Goal: Navigation & Orientation: Find specific page/section

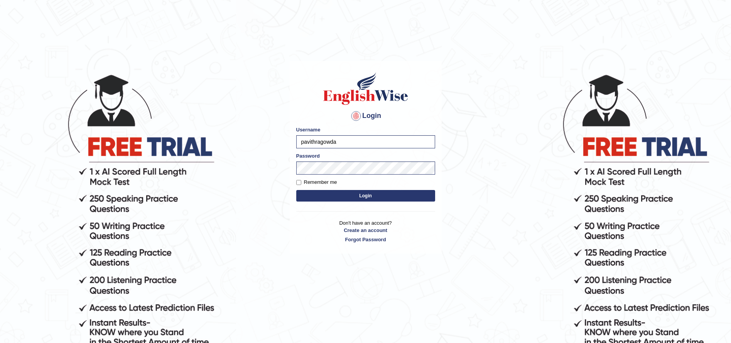
drag, startPoint x: 343, startPoint y: 140, endPoint x: 264, endPoint y: 134, distance: 79.3
click at [264, 134] on body "Login Please fix the following errors: Username pavithragowda Password Remember…" at bounding box center [365, 208] width 731 height 343
drag, startPoint x: 355, startPoint y: 139, endPoint x: 271, endPoint y: 126, distance: 85.4
click at [271, 126] on body "Login Please fix the following errors: Username Magpocmaryrose Password Remembe…" at bounding box center [365, 208] width 731 height 343
click at [317, 141] on input "Magpocmaryrose" at bounding box center [365, 141] width 139 height 13
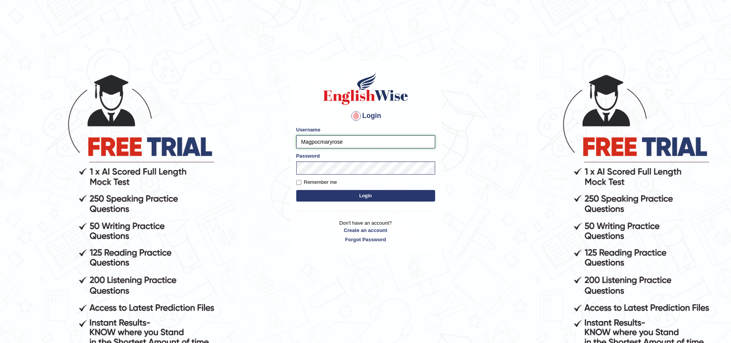
click at [306, 143] on input "Magpocmaryrose" at bounding box center [365, 141] width 139 height 13
drag, startPoint x: 354, startPoint y: 137, endPoint x: 252, endPoint y: 122, distance: 102.5
click at [252, 122] on body "Login Please fix the following errors: Username magpocmaryrose Password Remembe…" at bounding box center [365, 208] width 731 height 343
type input "magpocmaryrose"
click at [268, 165] on body "Login Please fix the following errors: Username magpocmaryrose Password Remembe…" at bounding box center [365, 208] width 731 height 343
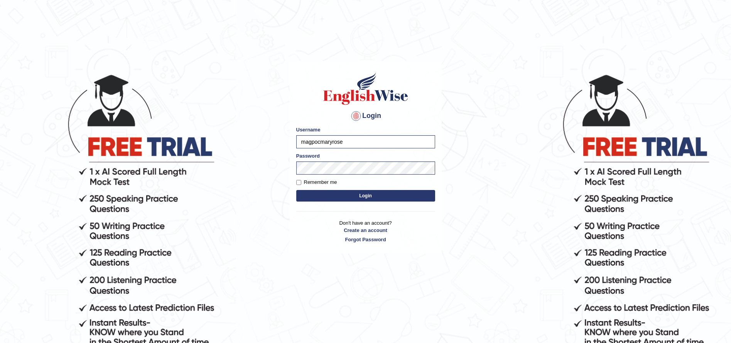
click at [344, 194] on button "Login" at bounding box center [365, 196] width 139 height 12
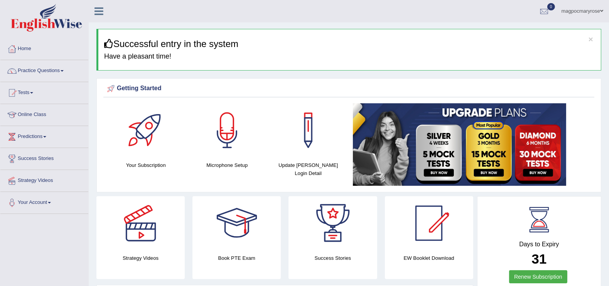
drag, startPoint x: 0, startPoint y: 0, endPoint x: 36, endPoint y: 117, distance: 122.3
click at [36, 117] on link "Online Class" at bounding box center [44, 113] width 88 height 19
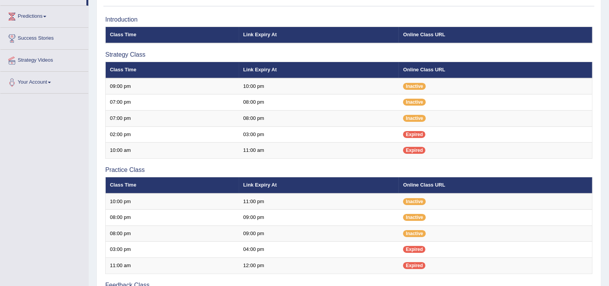
scroll to position [106, 0]
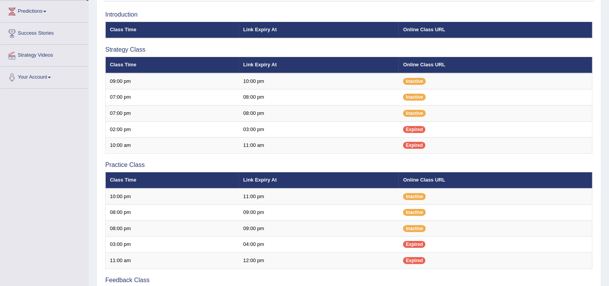
scroll to position [123, 0]
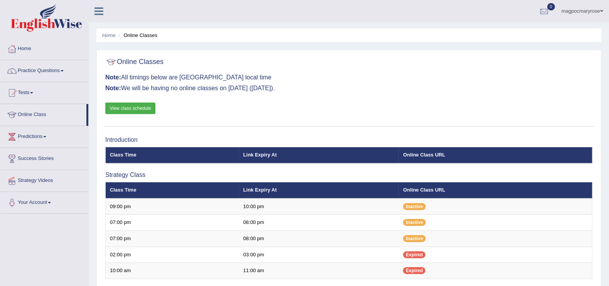
click at [40, 113] on link "Online Class" at bounding box center [43, 113] width 86 height 19
click at [138, 107] on link "View class schedule" at bounding box center [130, 109] width 50 height 12
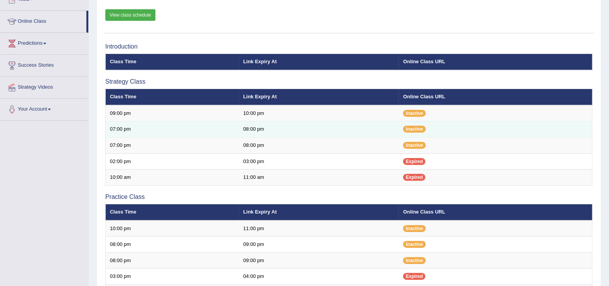
scroll to position [58, 0]
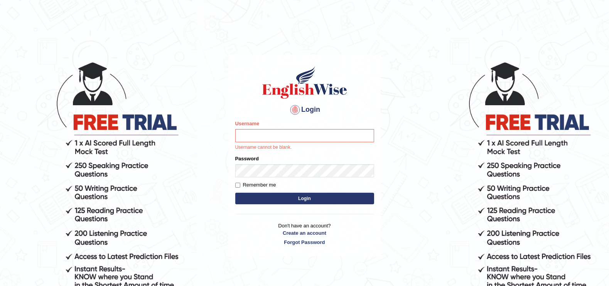
click at [266, 131] on input "Username" at bounding box center [304, 135] width 139 height 13
click at [275, 140] on input "Username" at bounding box center [304, 135] width 139 height 13
click at [273, 136] on input "Username" at bounding box center [304, 135] width 139 height 13
drag, startPoint x: 304, startPoint y: 134, endPoint x: 305, endPoint y: 126, distance: 8.5
click at [304, 134] on input "Username" at bounding box center [304, 135] width 139 height 13
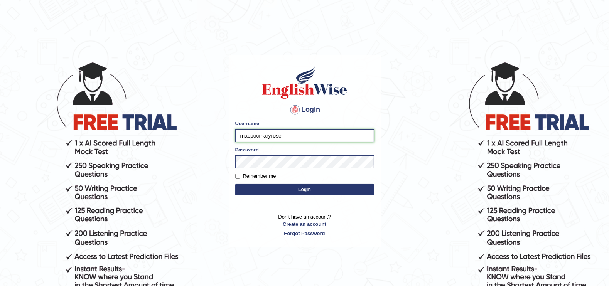
click at [250, 134] on input "macpocmaryrose" at bounding box center [304, 135] width 139 height 13
drag, startPoint x: 288, startPoint y: 135, endPoint x: 234, endPoint y: 137, distance: 53.6
click at [234, 137] on div "Login Please fix the following errors: Username magpocmaryrose Password Remembe…" at bounding box center [305, 151] width 152 height 193
type input "magpocmaryrose"
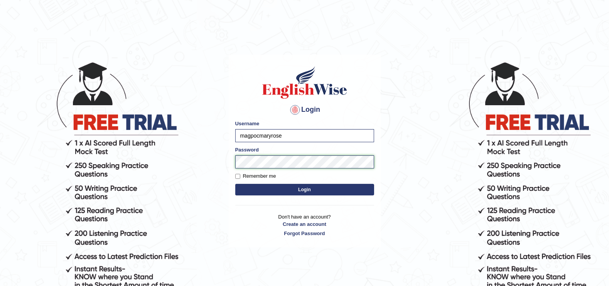
click at [229, 161] on div "Login Please fix the following errors: Username magpocmaryrose Password Remembe…" at bounding box center [305, 151] width 152 height 193
click at [308, 196] on form "Please fix the following errors: Username magpocmaryrose Password Remember me L…" at bounding box center [304, 159] width 139 height 78
click at [308, 191] on button "Login" at bounding box center [304, 190] width 139 height 12
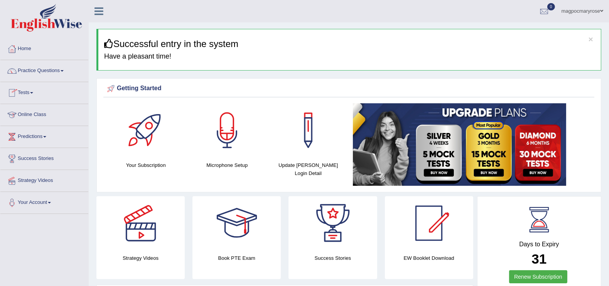
click at [40, 112] on link "Online Class" at bounding box center [44, 113] width 88 height 19
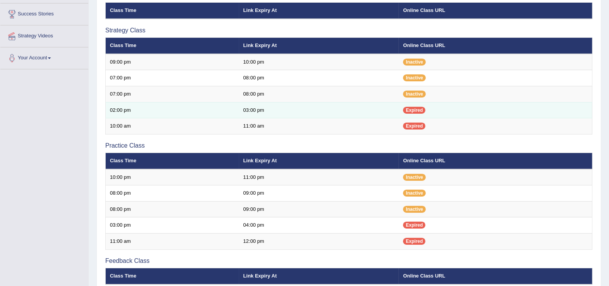
scroll to position [96, 0]
